Goal: Task Accomplishment & Management: Use online tool/utility

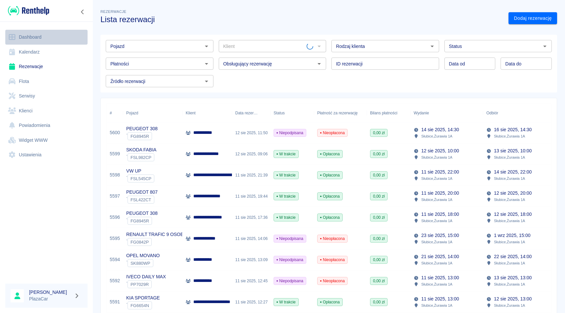
click at [34, 33] on link "Dashboard" at bounding box center [46, 37] width 82 height 15
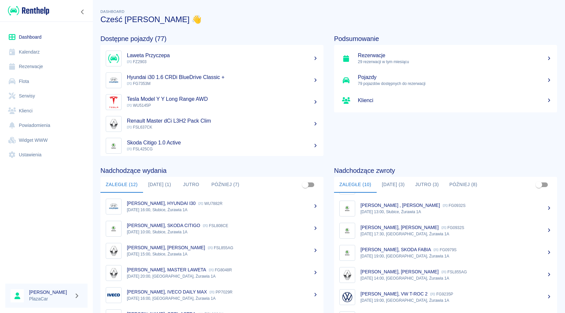
scroll to position [65, 0]
click at [390, 186] on button "[DATE] (3)" at bounding box center [392, 185] width 33 height 16
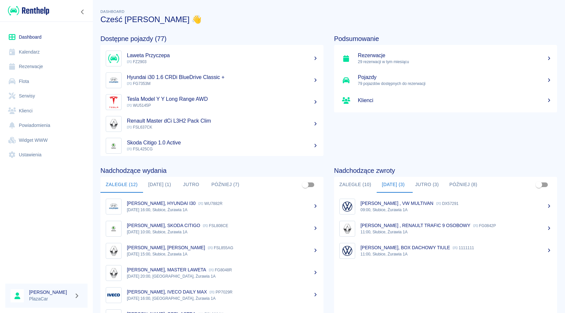
scroll to position [15, 0]
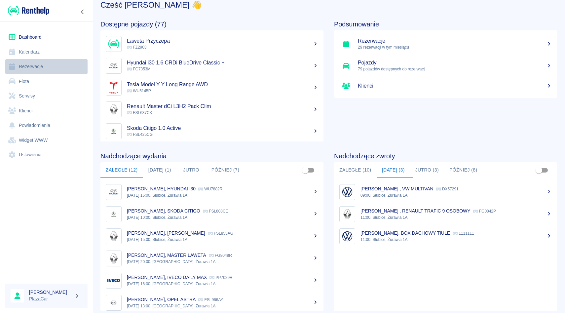
click at [60, 69] on link "Rezerwacje" at bounding box center [46, 66] width 82 height 15
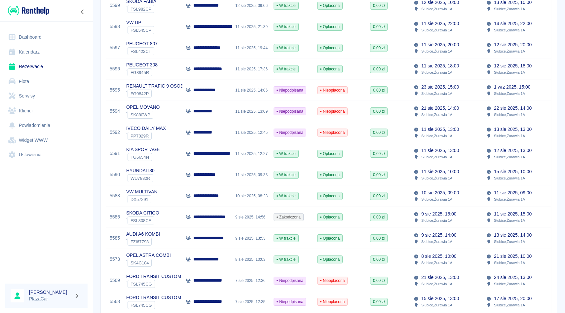
scroll to position [151, 0]
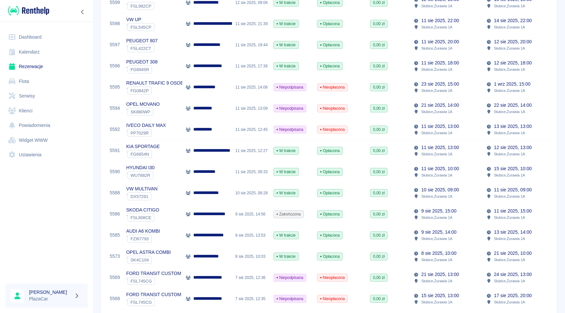
click at [503, 155] on p "Słubice , Żurawia 1A" at bounding box center [509, 154] width 31 height 6
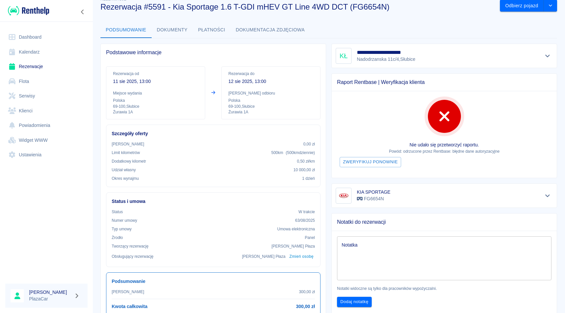
scroll to position [13, 0]
click at [419, 239] on div "x Notatka" at bounding box center [444, 257] width 214 height 44
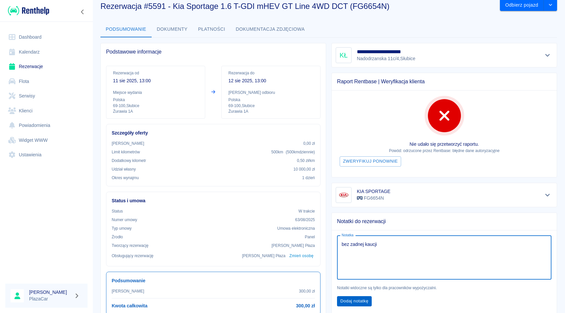
type textarea "bez zadnej kaucji"
click at [361, 300] on button "Dodaj notatkę" at bounding box center [354, 301] width 35 height 10
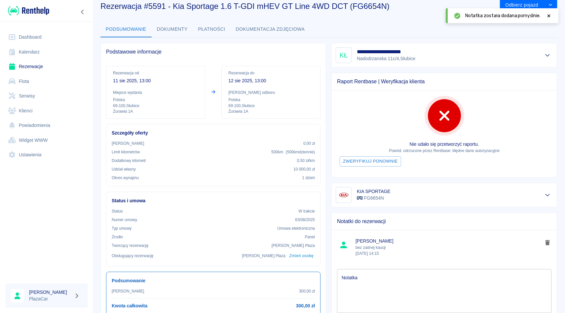
click at [22, 68] on link "Rezerwacje" at bounding box center [46, 66] width 82 height 15
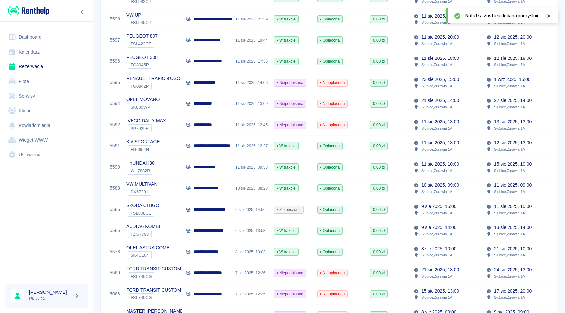
scroll to position [156, 0]
click at [504, 188] on p "11 sie 2025, 09:00" at bounding box center [513, 185] width 38 height 7
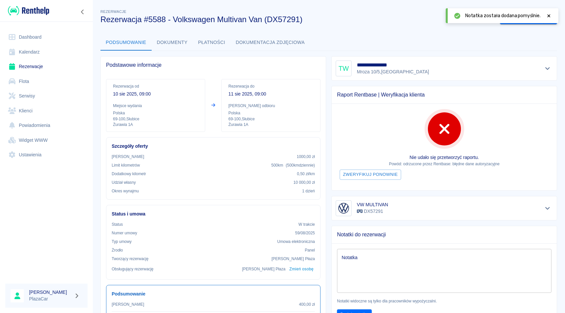
click at [547, 18] on div at bounding box center [548, 15] width 6 height 7
click at [528, 20] on button "Odbierz pojazd" at bounding box center [522, 18] width 44 height 12
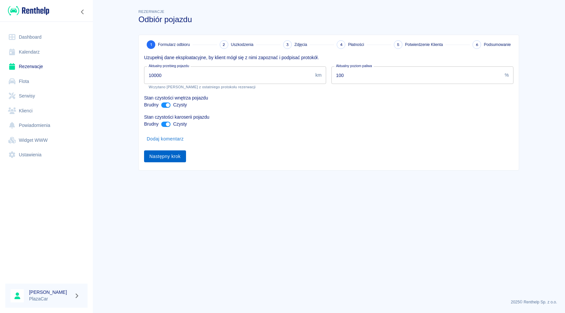
click at [174, 161] on button "Następny krok" at bounding box center [165, 156] width 42 height 12
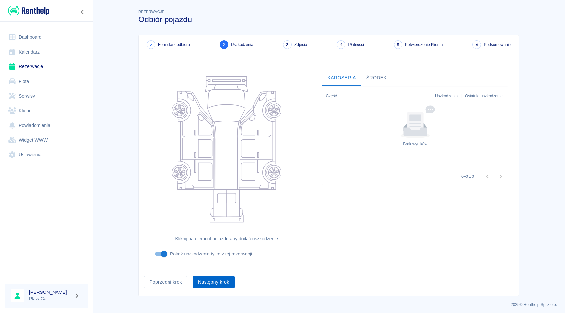
click at [216, 284] on button "Następny krok" at bounding box center [213, 282] width 42 height 12
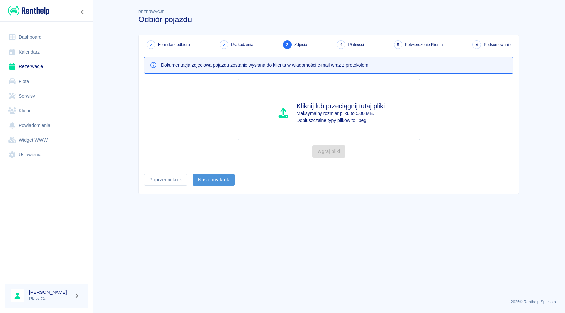
click at [227, 178] on button "Następny krok" at bounding box center [213, 180] width 42 height 12
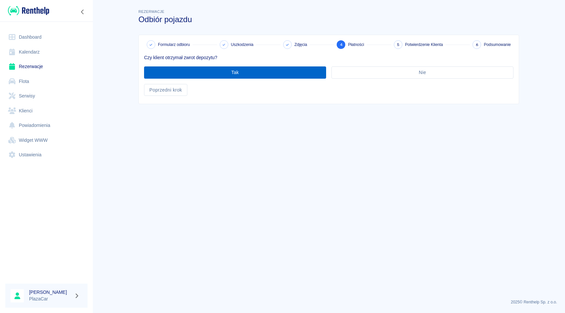
click at [242, 73] on button "Tak" at bounding box center [235, 72] width 182 height 12
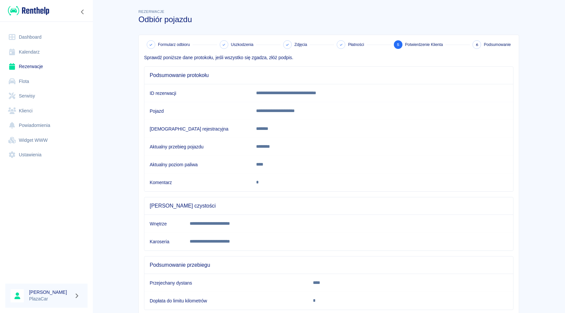
scroll to position [36, 0]
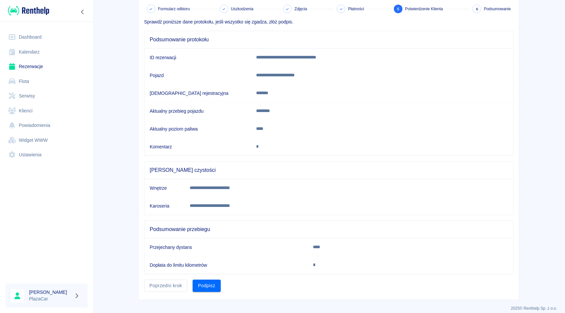
click at [204, 278] on div "Podpisz" at bounding box center [203, 282] width 33 height 17
click at [204, 282] on button "Podpisz" at bounding box center [206, 285] width 28 height 12
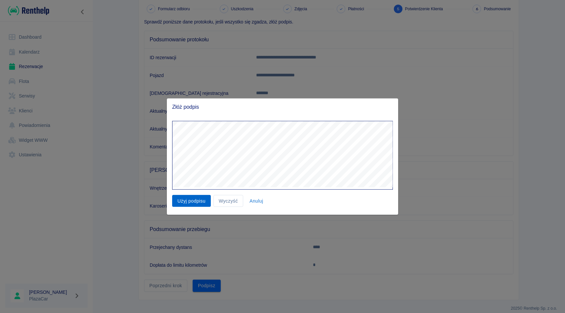
click at [191, 201] on button "Użyj podpisu" at bounding box center [191, 200] width 39 height 12
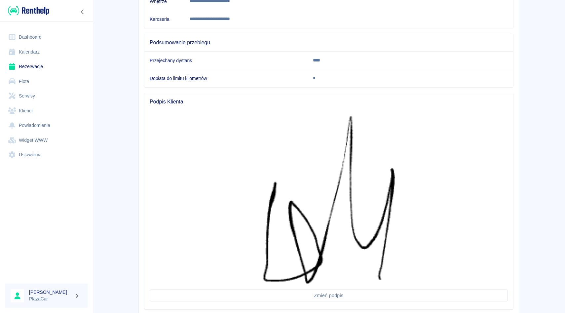
scroll to position [263, 0]
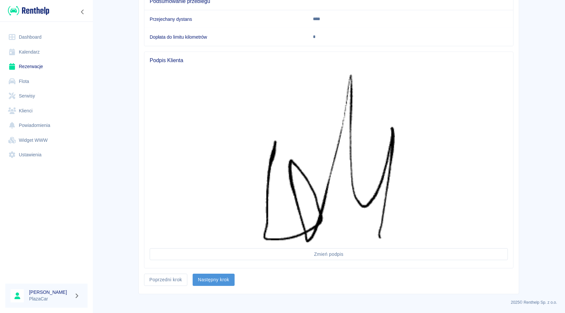
click at [212, 282] on button "Następny krok" at bounding box center [213, 279] width 42 height 12
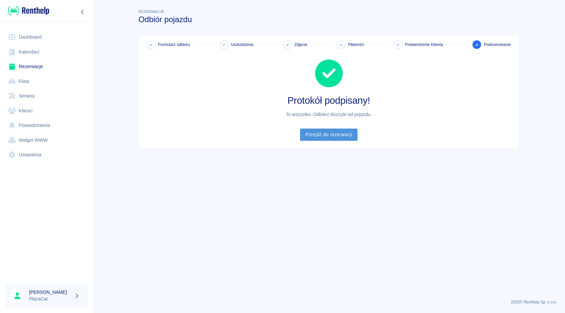
click at [340, 137] on link "Przejdź do rezerwacji" at bounding box center [328, 134] width 57 height 12
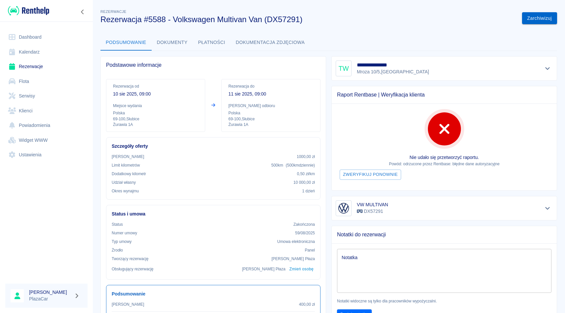
click at [544, 19] on button "Zarchiwizuj" at bounding box center [539, 18] width 35 height 12
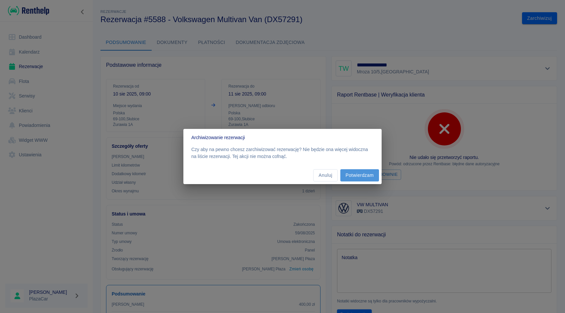
click at [359, 172] on button "Potwierdzam" at bounding box center [359, 175] width 39 height 12
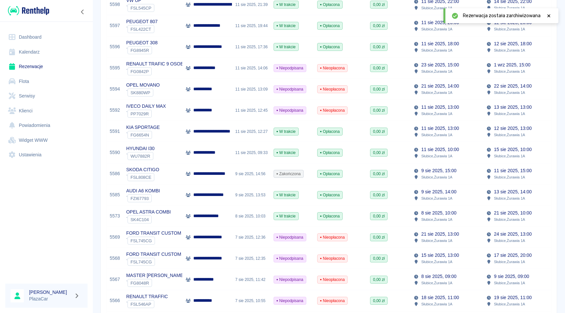
scroll to position [158, 0]
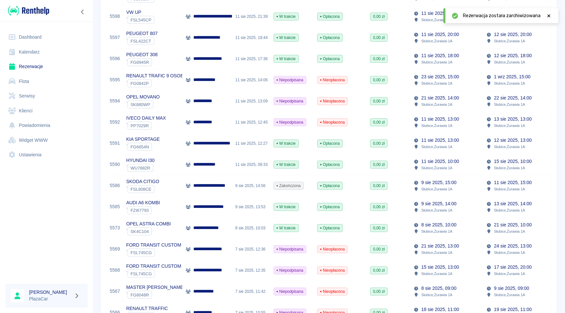
click at [336, 188] on div "Opłacona" at bounding box center [329, 186] width 25 height 8
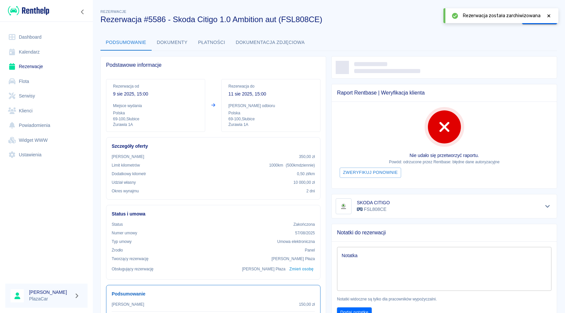
click at [543, 14] on div "Rezerwacja została zarchiwizowana" at bounding box center [507, 15] width 89 height 7
click at [545, 14] on div "Rezerwacja została zarchiwizowana" at bounding box center [507, 15] width 89 height 7
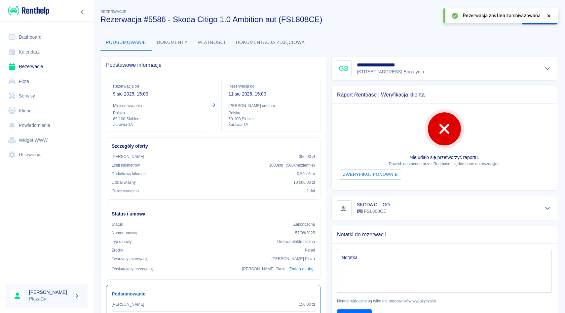
click at [546, 14] on icon at bounding box center [548, 16] width 6 height 5
click at [545, 23] on button "Zarchiwizuj" at bounding box center [539, 18] width 35 height 12
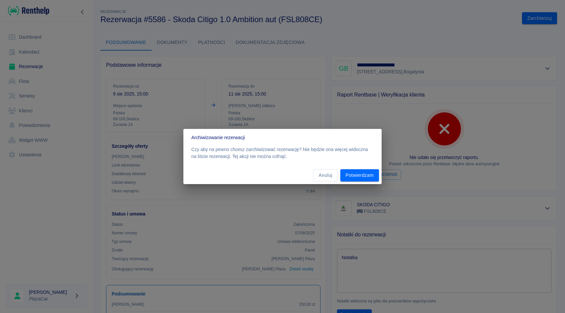
click at [341, 182] on div "Anuluj Potwierdzam" at bounding box center [282, 174] width 198 height 17
click at [353, 179] on button "Potwierdzam" at bounding box center [359, 175] width 39 height 12
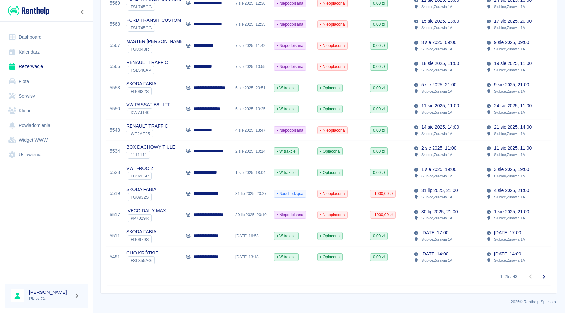
scroll to position [383, 0]
click at [303, 152] on div "W trakcie" at bounding box center [292, 151] width 44 height 21
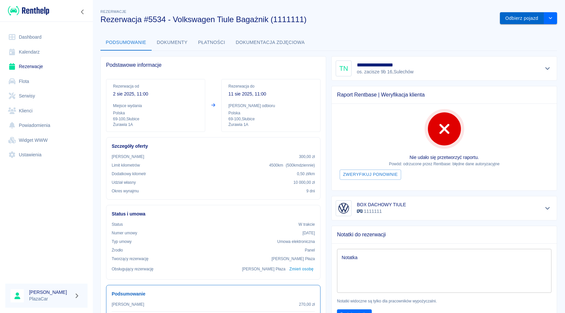
click at [535, 15] on button "Odbierz pojazd" at bounding box center [522, 18] width 44 height 12
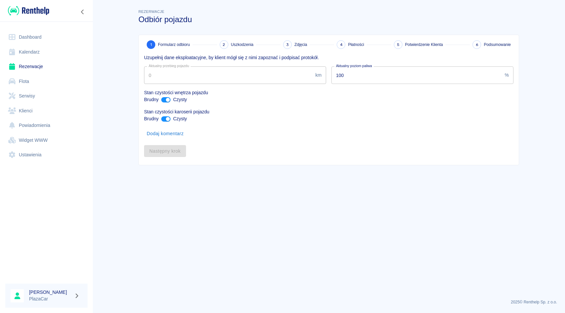
type input "2"
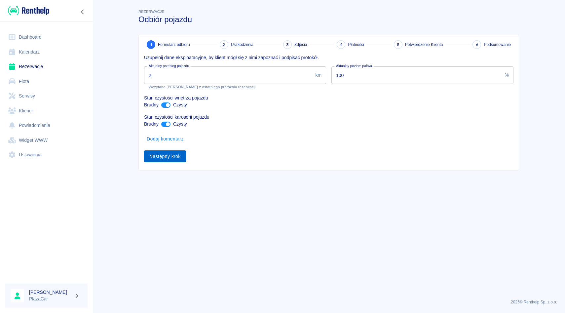
click at [158, 159] on button "Następny krok" at bounding box center [165, 156] width 42 height 12
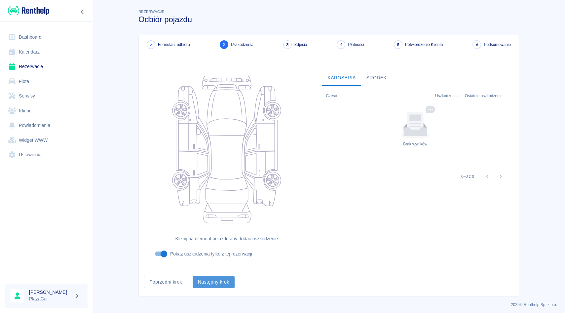
click at [217, 277] on button "Następny krok" at bounding box center [213, 282] width 42 height 12
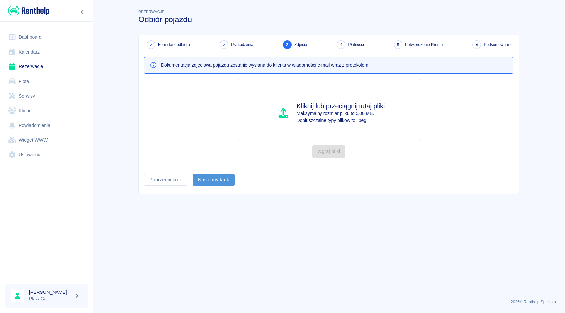
click at [216, 176] on button "Następny krok" at bounding box center [213, 180] width 42 height 12
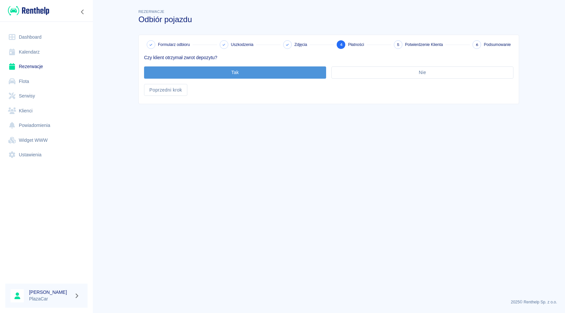
click at [230, 75] on button "Tak" at bounding box center [235, 72] width 182 height 12
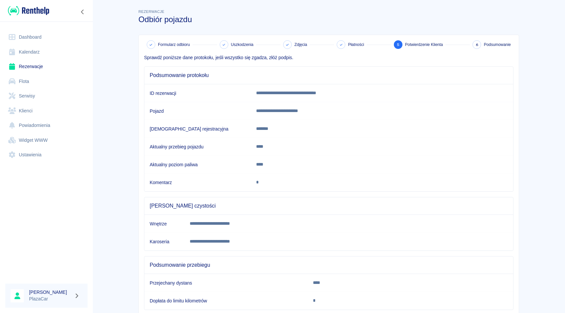
scroll to position [42, 0]
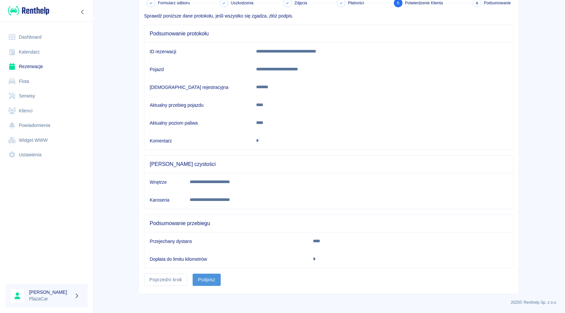
click at [212, 282] on button "Podpisz" at bounding box center [206, 279] width 28 height 12
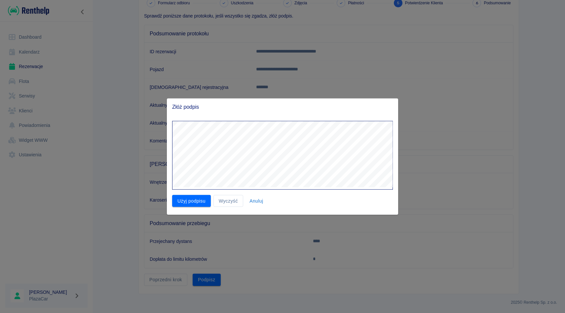
drag, startPoint x: 200, startPoint y: 205, endPoint x: 219, endPoint y: 214, distance: 21.3
click at [200, 205] on button "Użyj podpisu" at bounding box center [191, 200] width 39 height 12
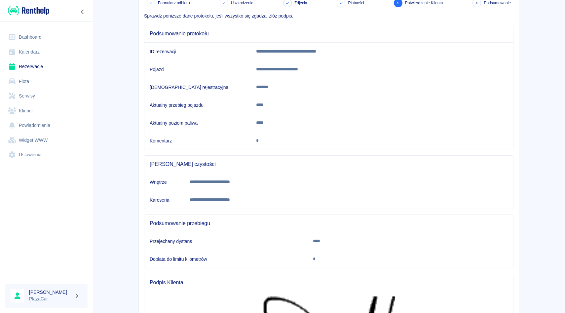
scroll to position [274, 0]
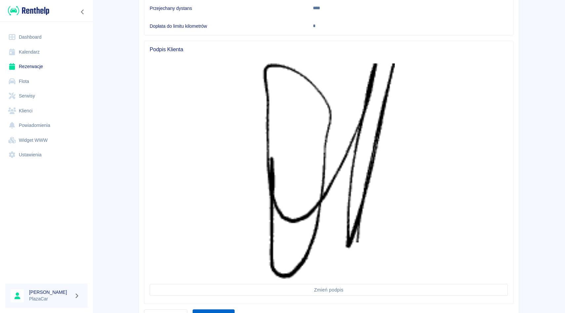
click at [220, 311] on button "Następny krok" at bounding box center [213, 315] width 42 height 12
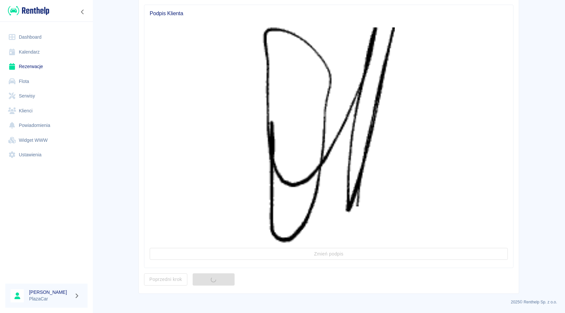
scroll to position [0, 0]
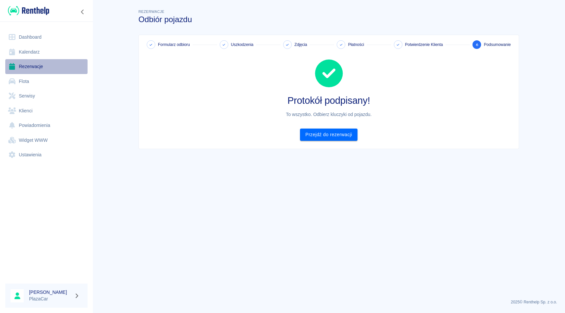
click at [42, 62] on link "Rezerwacje" at bounding box center [46, 66] width 82 height 15
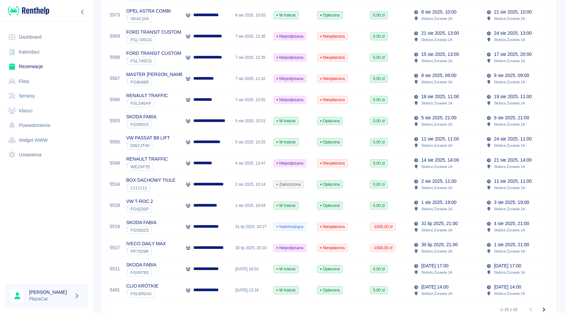
scroll to position [351, 0]
click at [279, 188] on div "Zakończona" at bounding box center [292, 183] width 44 height 21
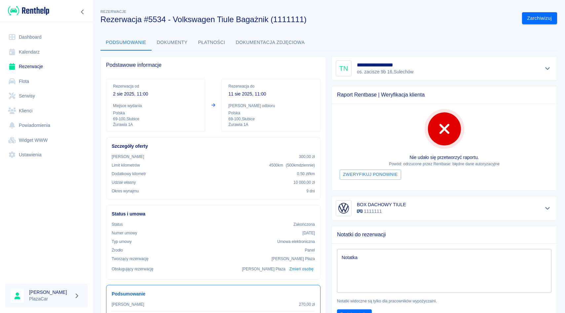
click at [531, 25] on div "**********" at bounding box center [328, 299] width 472 height 592
click at [534, 17] on button "Zarchiwizuj" at bounding box center [539, 18] width 35 height 12
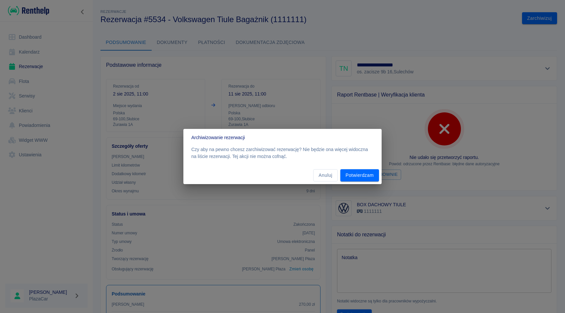
click at [373, 168] on div "Anuluj Potwierdzam" at bounding box center [282, 174] width 198 height 17
click at [371, 173] on button "Potwierdzam" at bounding box center [359, 175] width 39 height 12
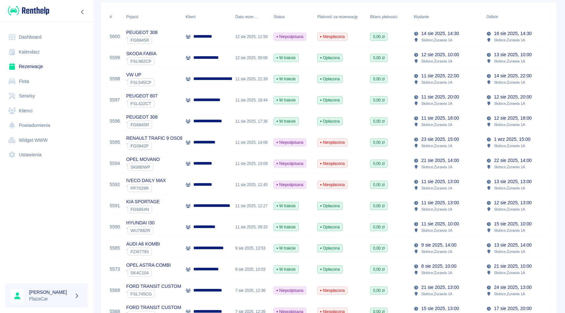
scroll to position [95, 0]
